Goal: Task Accomplishment & Management: Use online tool/utility

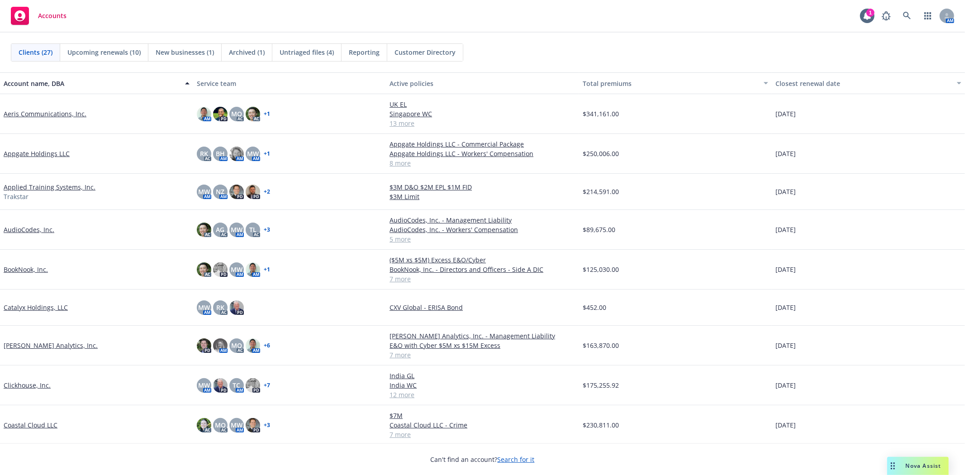
click at [25, 424] on link "Coastal Cloud LLC" at bounding box center [31, 425] width 54 height 10
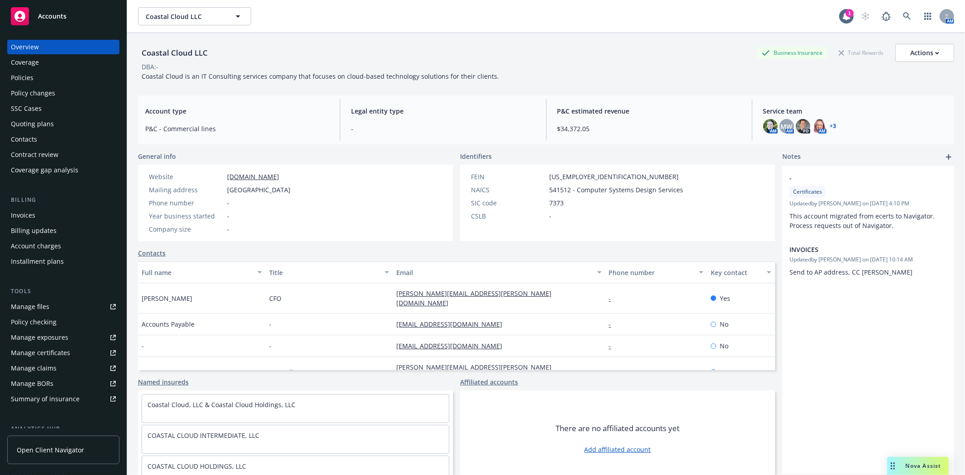
scroll to position [129, 0]
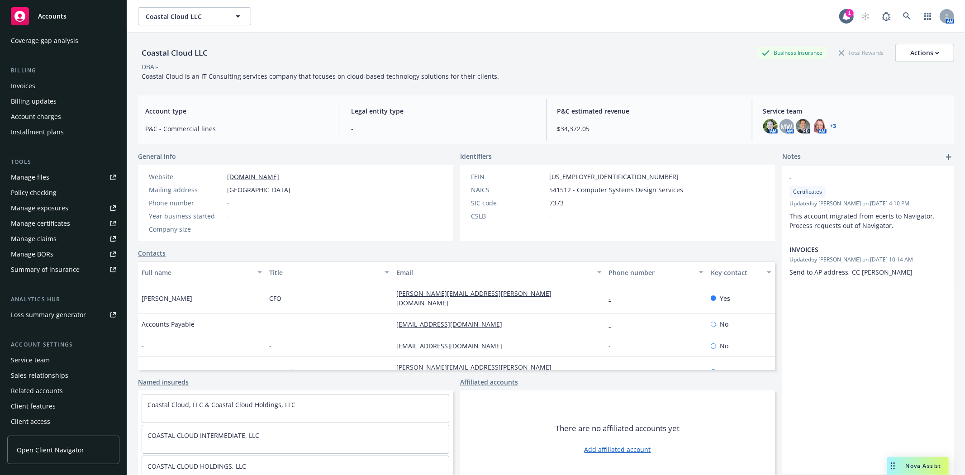
click at [57, 453] on span "Open Client Navigator" at bounding box center [50, 450] width 67 height 10
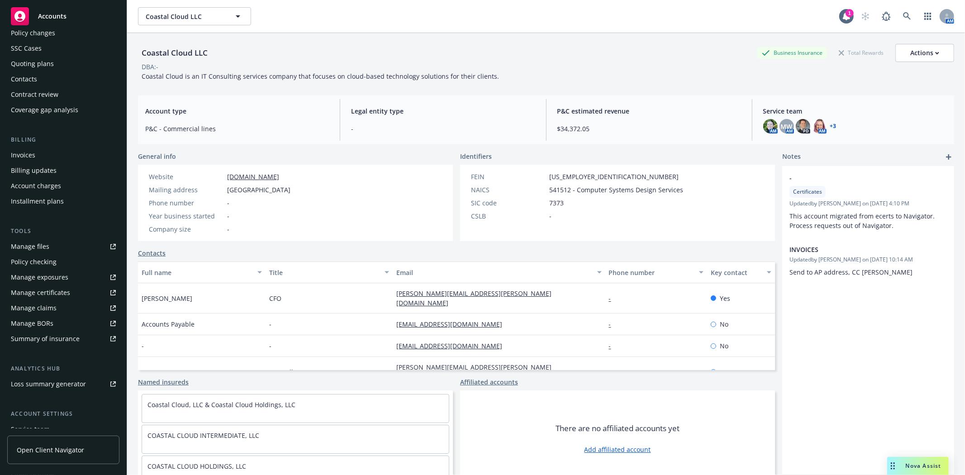
scroll to position [0, 0]
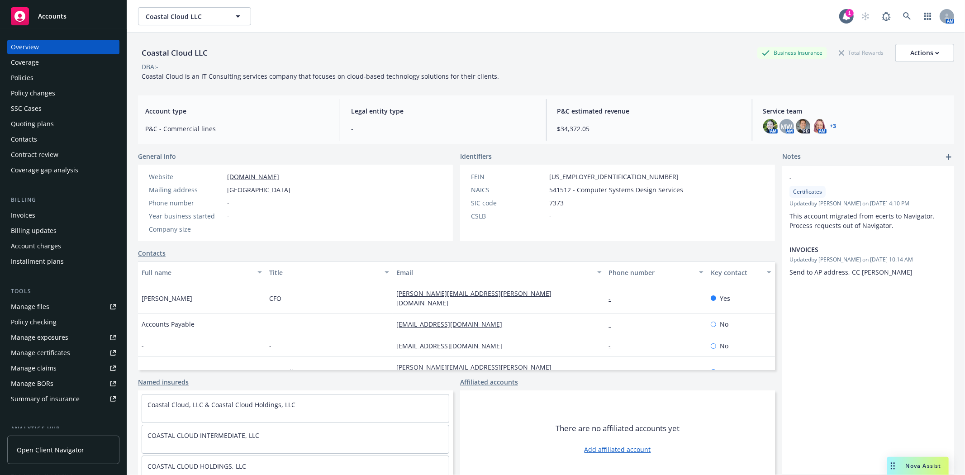
click at [30, 141] on div "Contacts" at bounding box center [24, 139] width 26 height 14
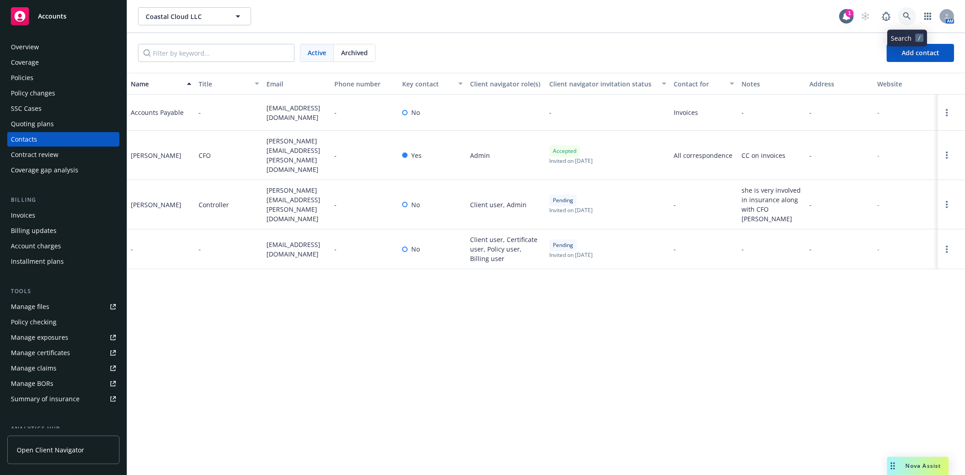
click at [908, 16] on icon at bounding box center [907, 16] width 8 height 8
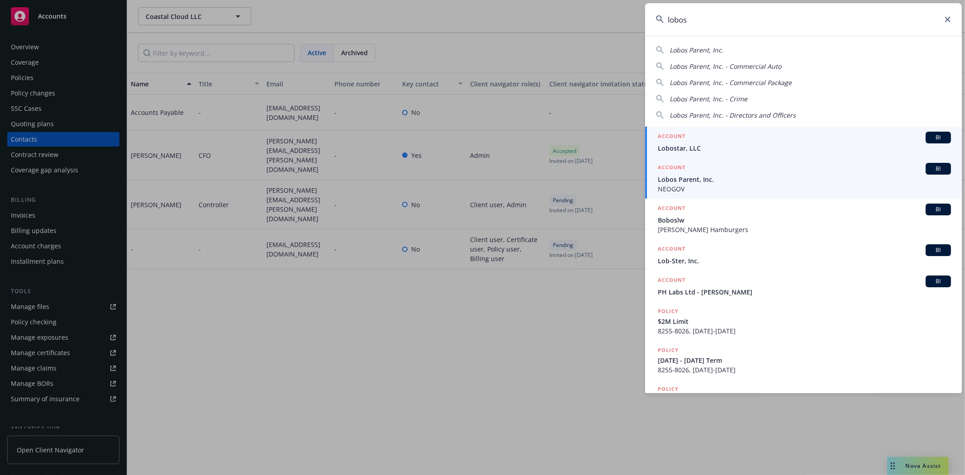
type input "lobos"
click at [735, 175] on span "Lobos Parent, Inc." at bounding box center [804, 180] width 293 height 10
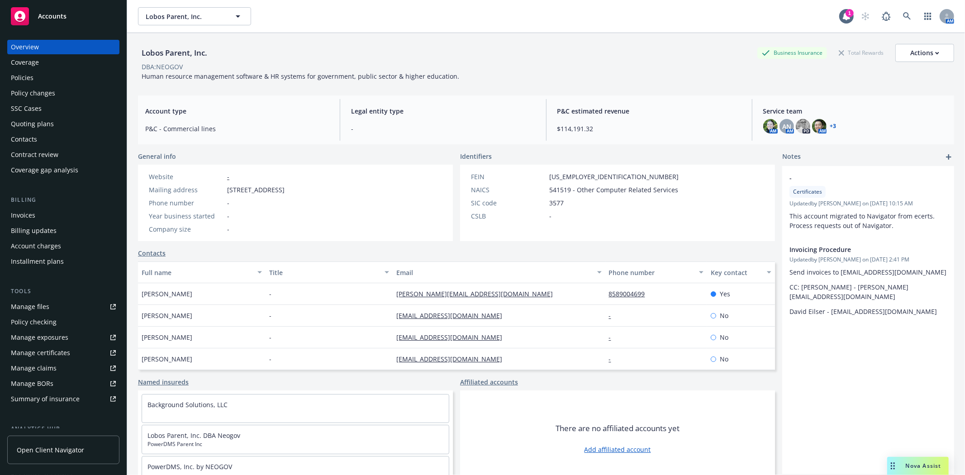
click at [29, 77] on div "Policies" at bounding box center [22, 78] width 23 height 14
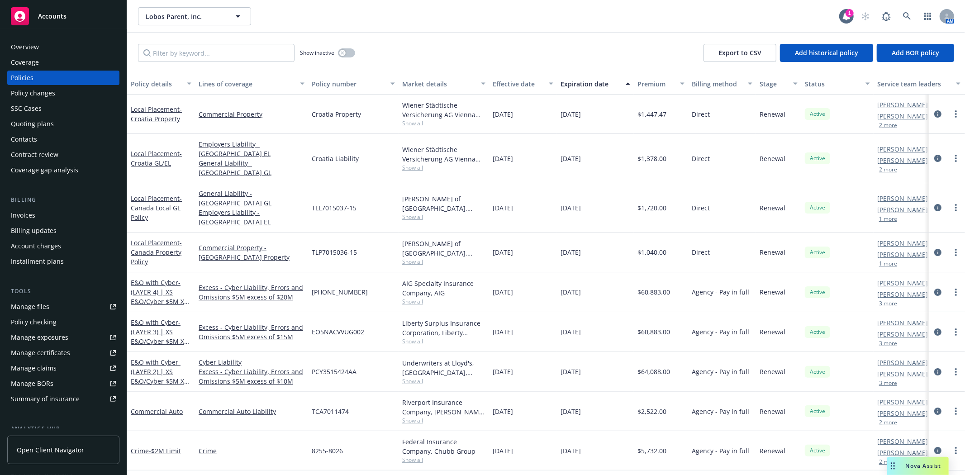
click at [48, 358] on div "Manage certificates" at bounding box center [40, 353] width 59 height 14
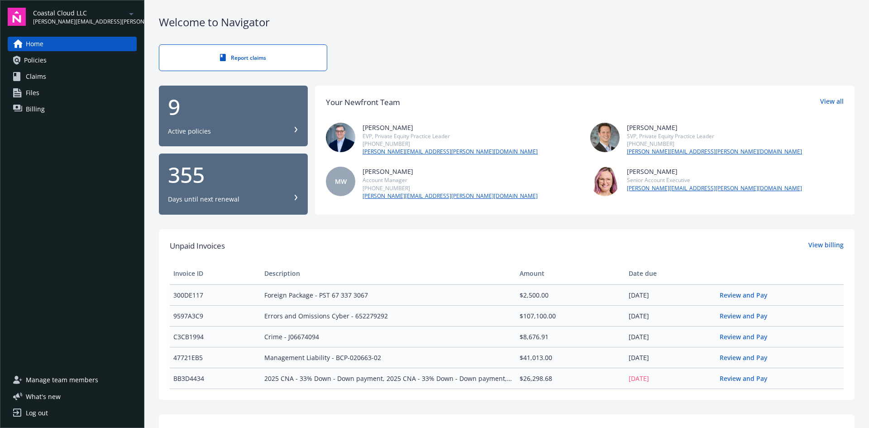
click at [49, 59] on link "Policies" at bounding box center [72, 60] width 129 height 14
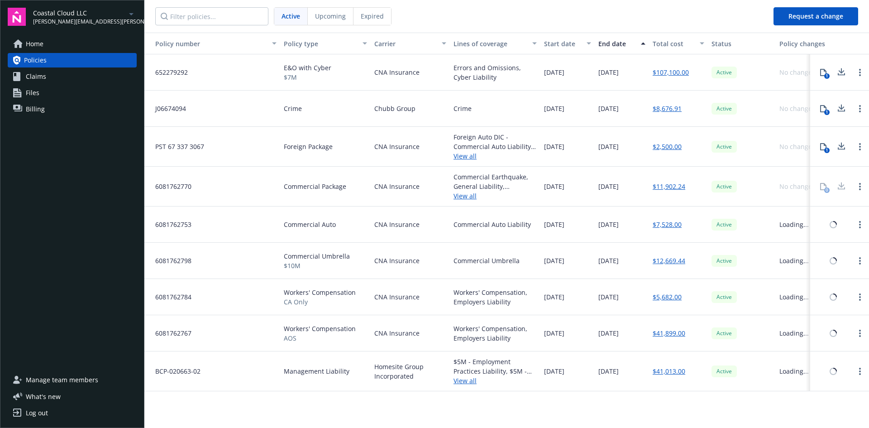
click at [47, 41] on link "Home" at bounding box center [72, 44] width 129 height 14
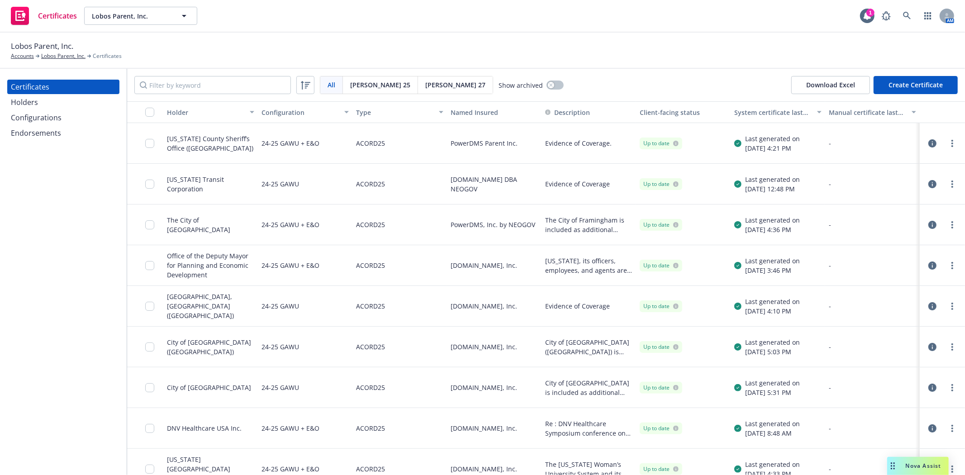
click at [33, 120] on div "Configurations" at bounding box center [36, 117] width 51 height 14
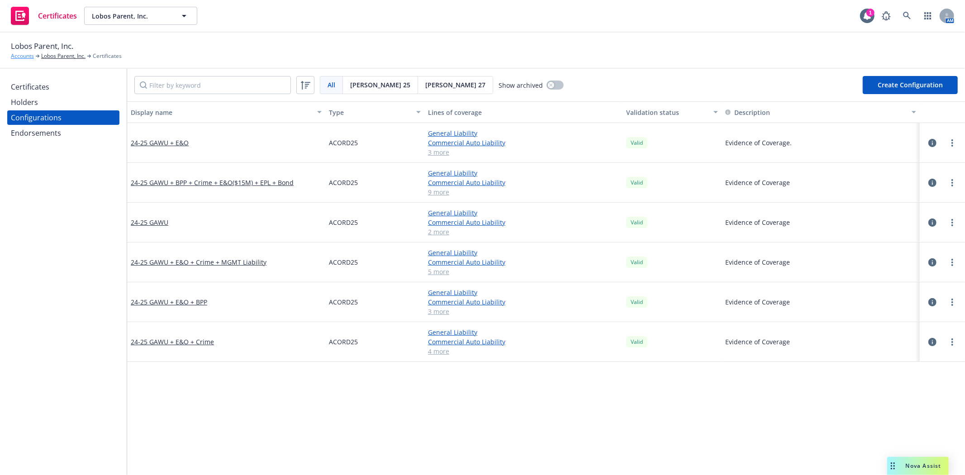
click at [21, 57] on link "Accounts" at bounding box center [22, 56] width 23 height 8
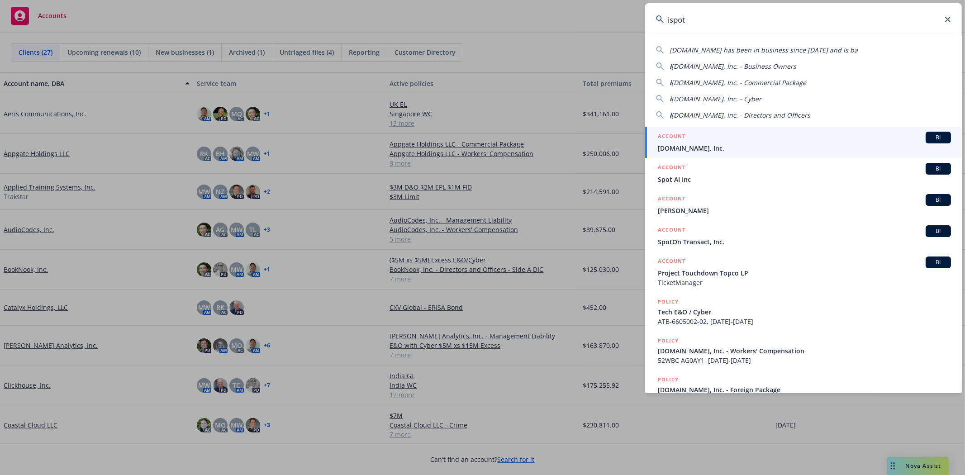
type input "ispot"
click at [702, 135] on div "ACCOUNT BI" at bounding box center [804, 138] width 293 height 12
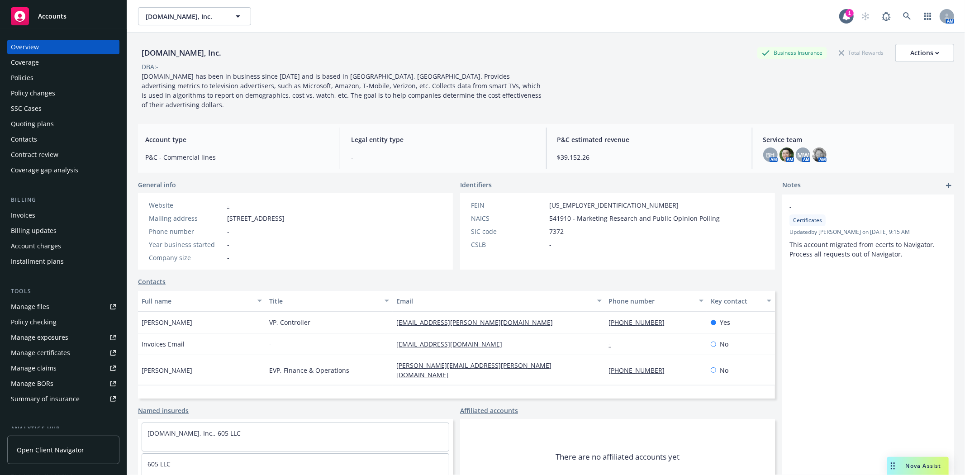
click at [46, 150] on div "Contract review" at bounding box center [35, 155] width 48 height 14
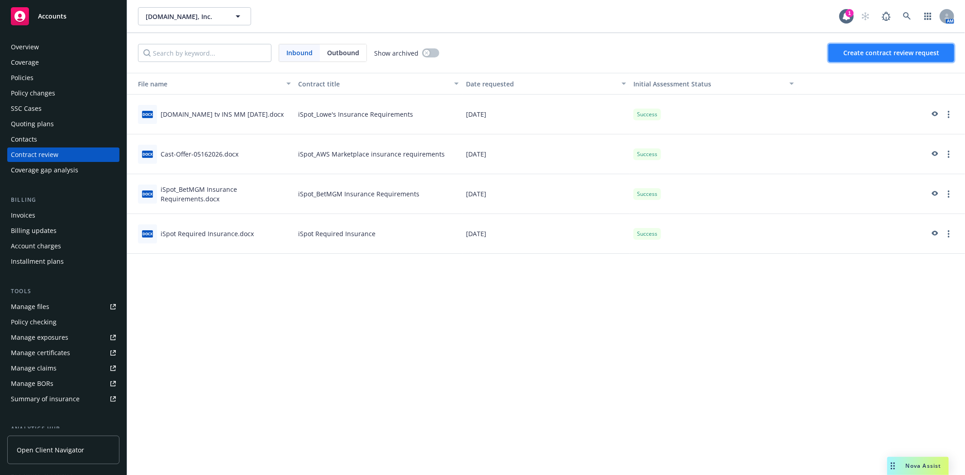
click at [886, 48] on span "Create contract review request" at bounding box center [892, 52] width 96 height 9
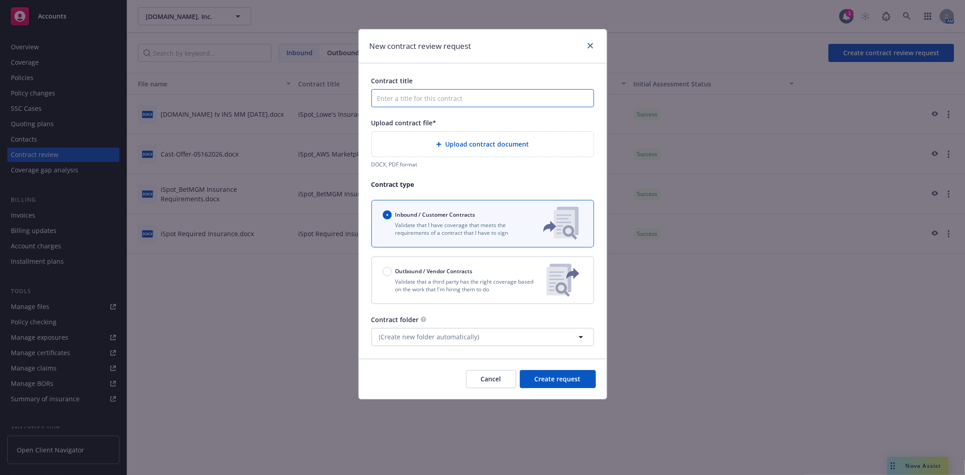
click at [395, 100] on input "Contract title" at bounding box center [483, 98] width 223 height 18
paste input "Cruise LLC"
click at [438, 95] on input "iSpot_Cruise LLC" at bounding box center [483, 98] width 223 height 18
type input "iSpot_Cruise LLC Sublease"
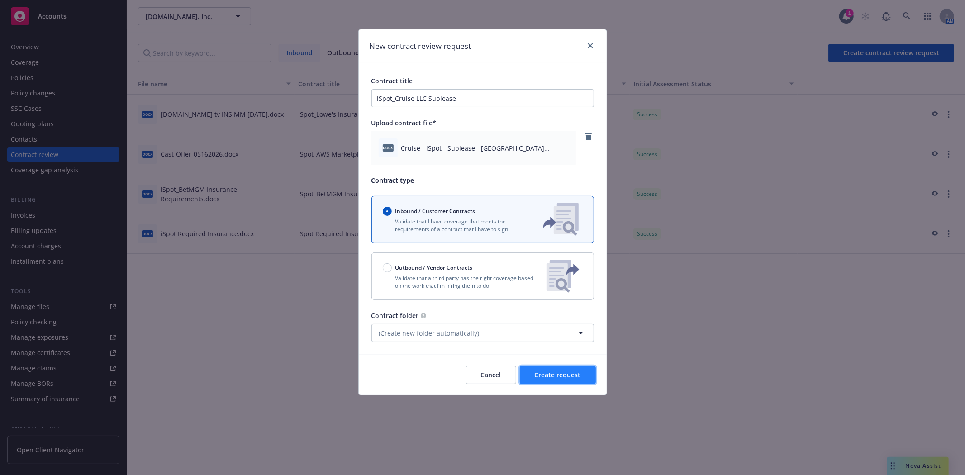
click at [554, 373] on span "Create request" at bounding box center [558, 375] width 46 height 9
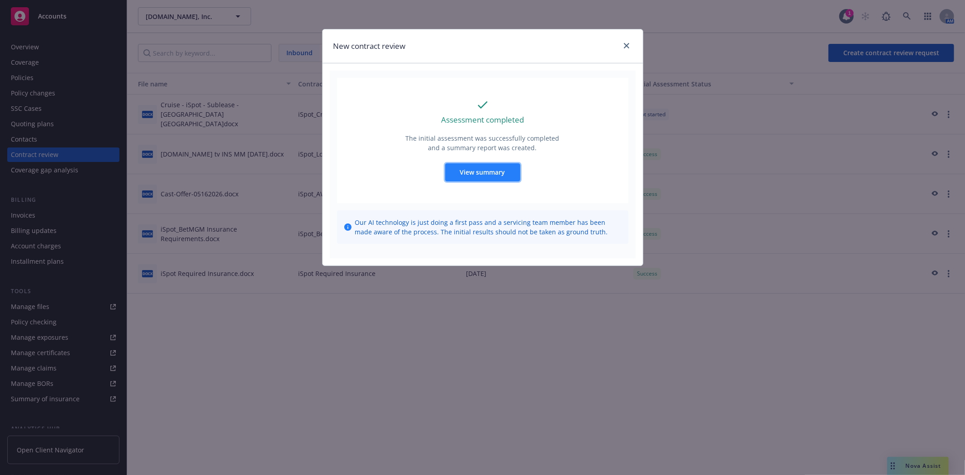
click at [486, 167] on button "View summary" at bounding box center [482, 172] width 75 height 18
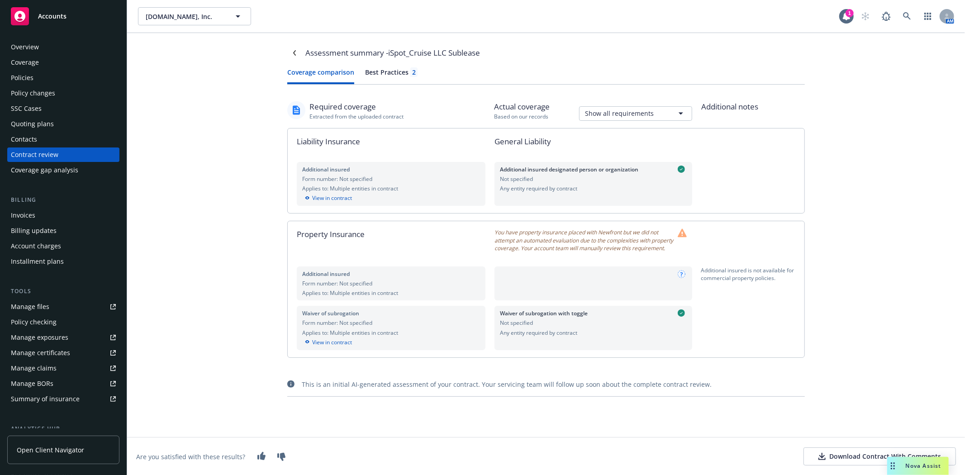
click at [826, 456] on icon at bounding box center [822, 456] width 7 height 7
click at [47, 151] on div "Contract review" at bounding box center [35, 155] width 48 height 14
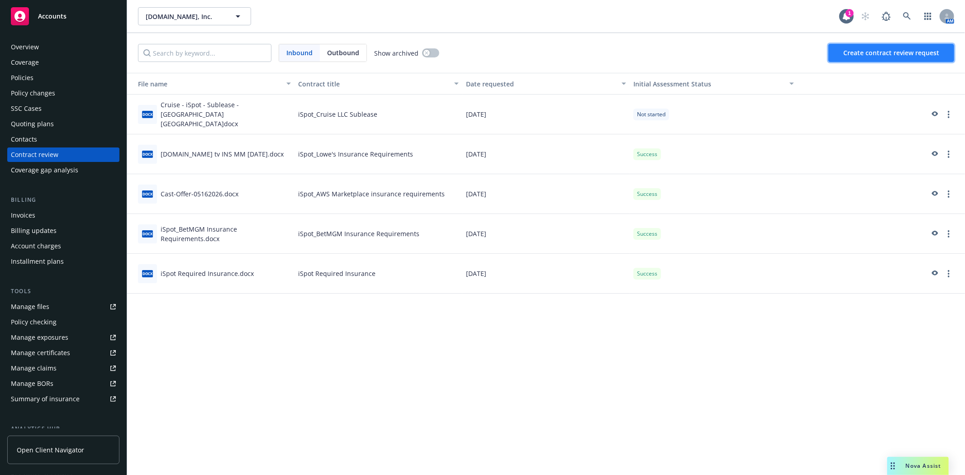
click at [907, 50] on span "Create contract review request" at bounding box center [892, 52] width 96 height 9
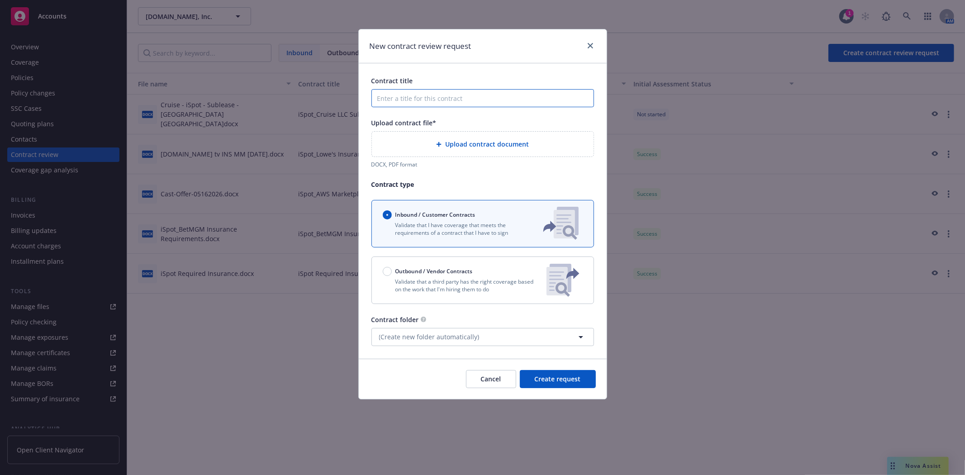
click at [427, 97] on input "Contract title" at bounding box center [483, 98] width 223 height 18
paste input "[GEOGRAPHIC_DATA] CAMPUS"
click at [394, 98] on input "iSpot_SUNSET NORTH CORPORATE CAMPUS" at bounding box center [483, 98] width 223 height 18
type input "iSpot office lease_SUNSET NORTH CORPORATE CAMPUS"
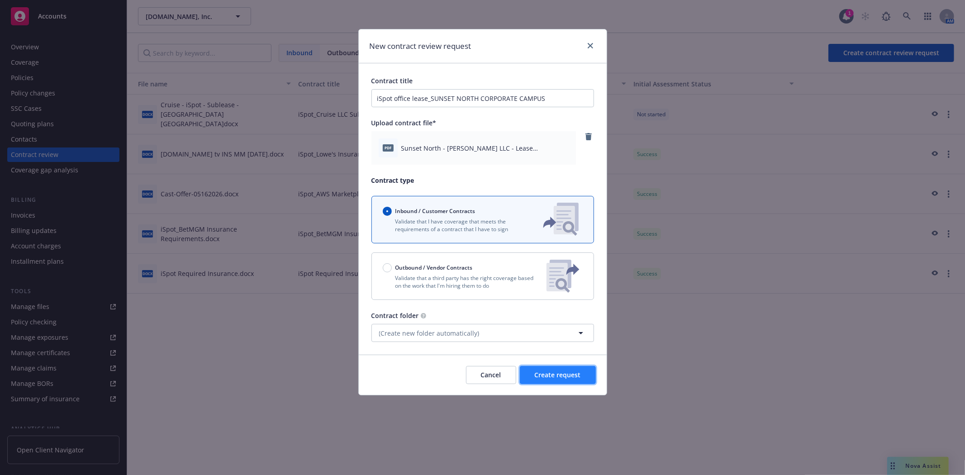
click at [573, 376] on span "Create request" at bounding box center [558, 375] width 46 height 9
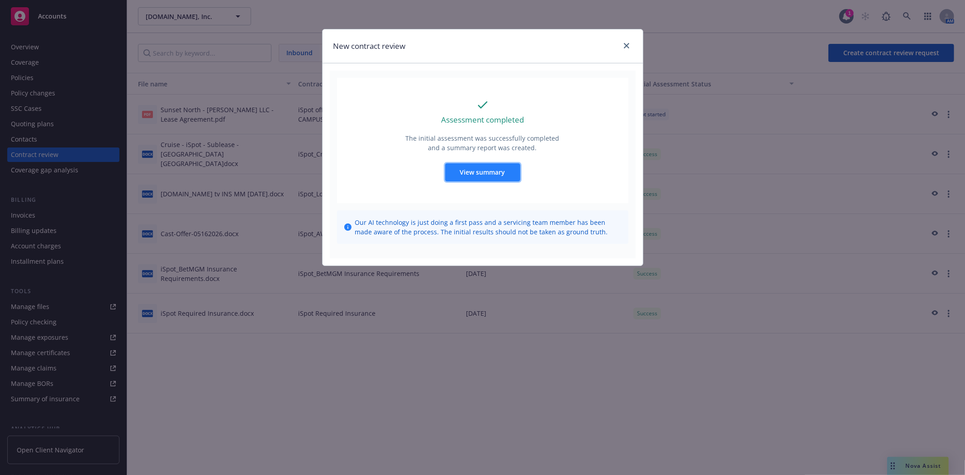
click at [472, 169] on span "View summary" at bounding box center [482, 172] width 45 height 9
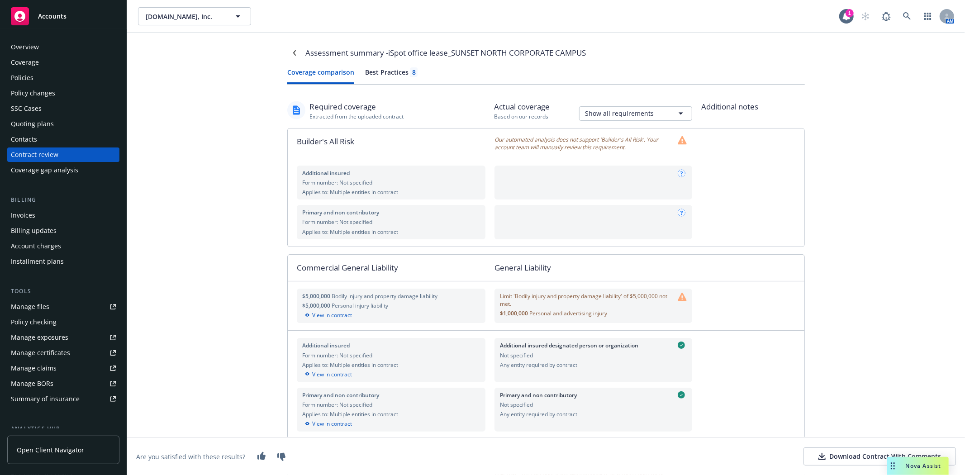
click at [811, 456] on button "Download Contract With Comments" at bounding box center [880, 457] width 153 height 18
click at [892, 148] on div "Assessment summary - iSpot office lease_SUNSET NORTH CORPORATE CAMPUS Coverage …" at bounding box center [546, 254] width 838 height 442
click at [47, 160] on div "Contract review" at bounding box center [35, 155] width 48 height 14
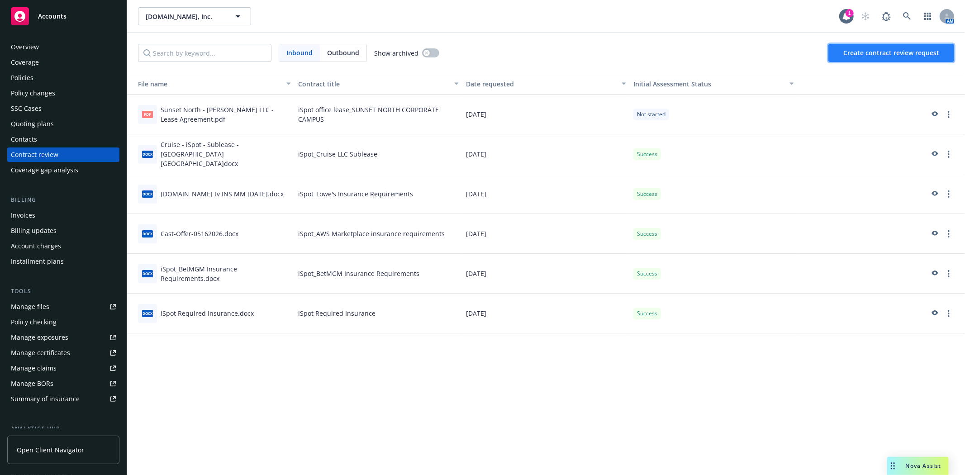
click at [856, 51] on span "Create contract review request" at bounding box center [892, 52] width 96 height 9
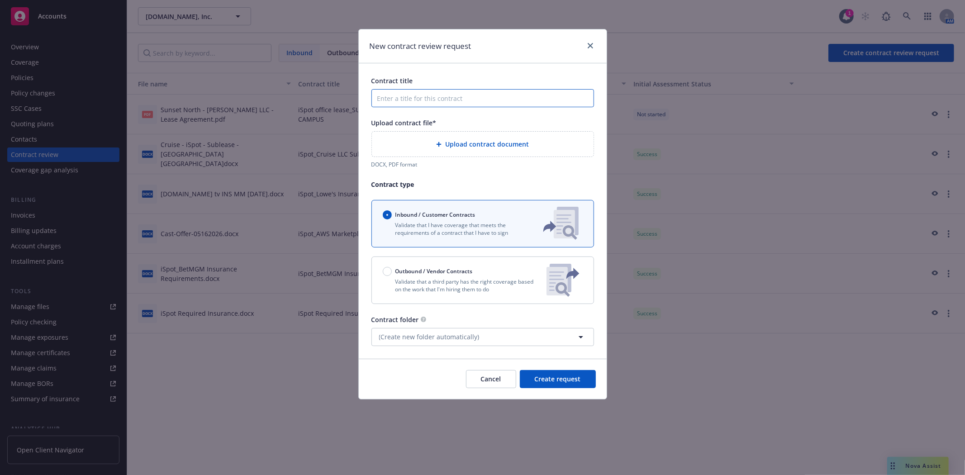
click at [409, 99] on input "Contract title" at bounding box center [483, 98] width 223 height 18
paste input "[PERSON_NAME] LLC"
type input "iSpot_GM CRUISE LLC"
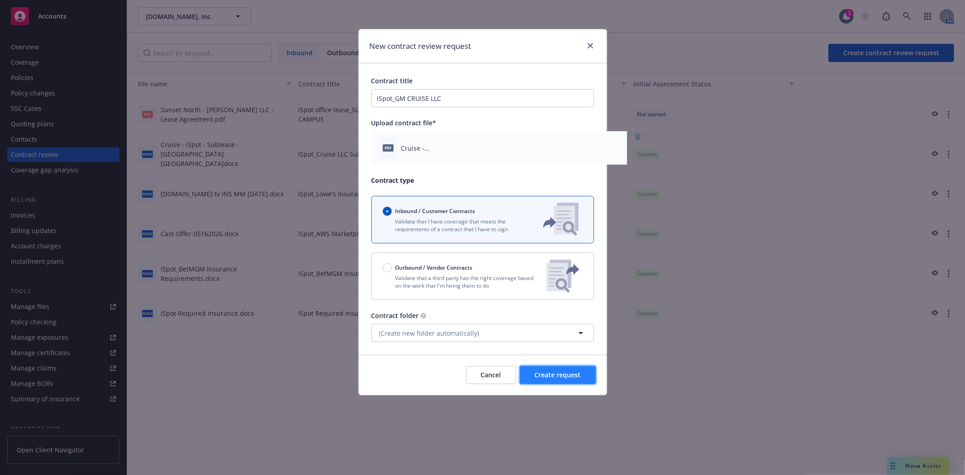
click at [562, 373] on span "Create request" at bounding box center [558, 375] width 46 height 9
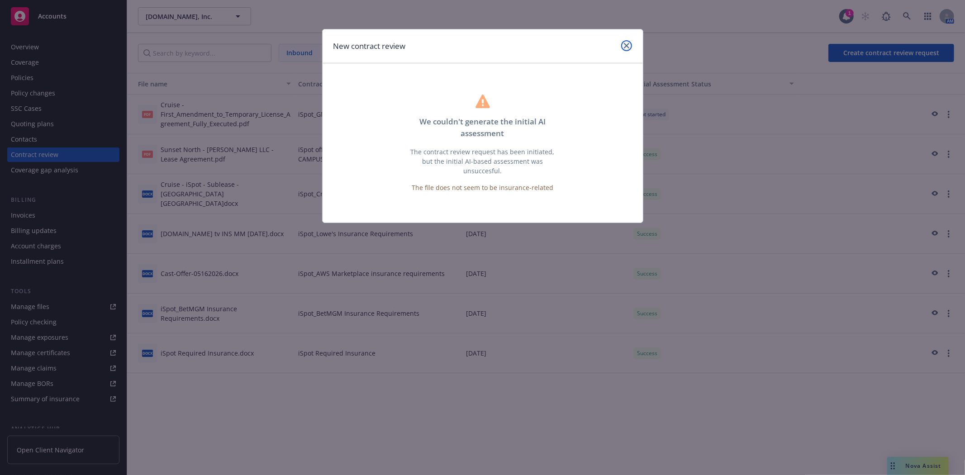
click at [628, 43] on icon "close" at bounding box center [626, 45] width 5 height 5
